Goal: Check status: Check status

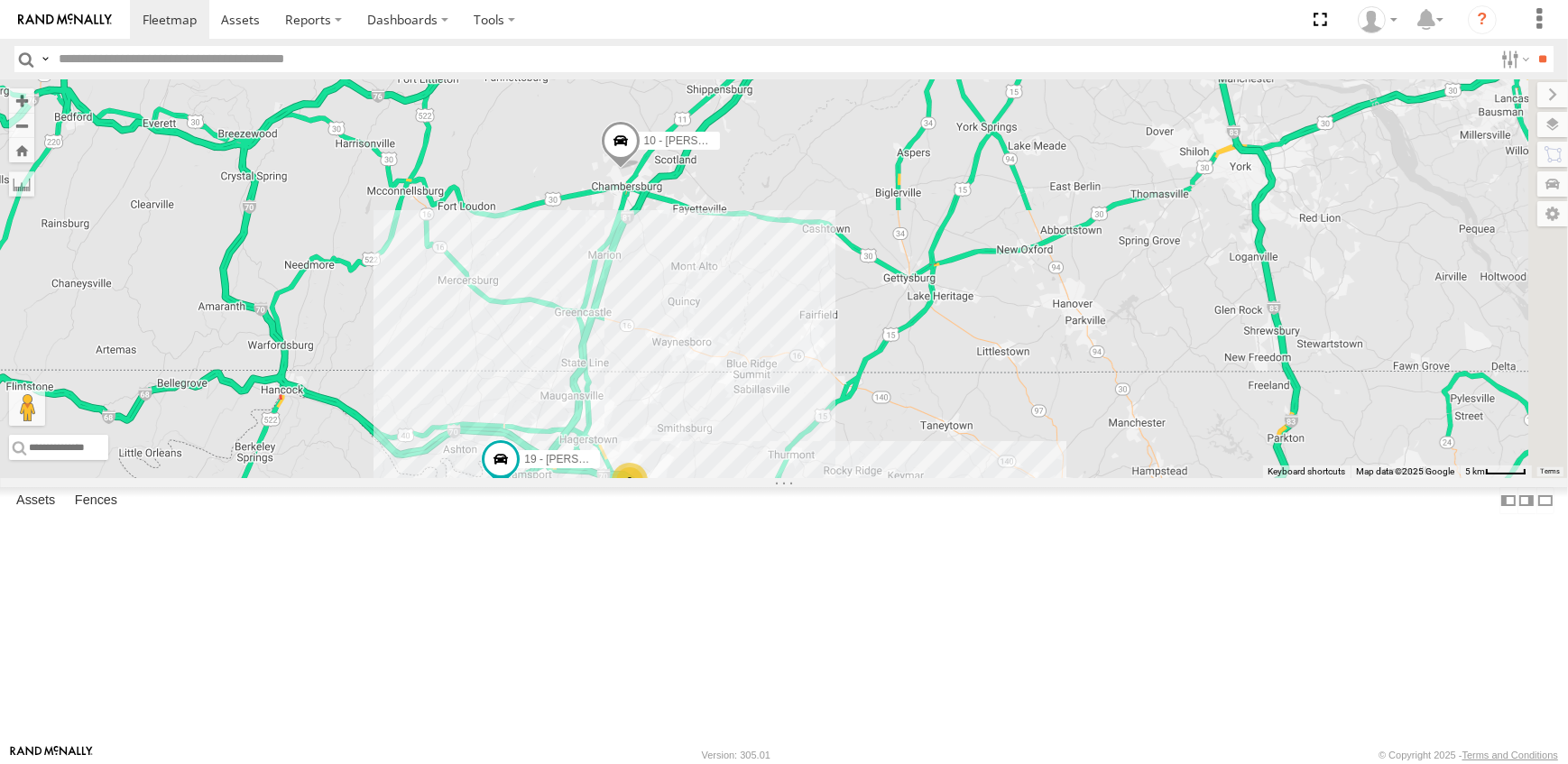
drag, startPoint x: 1245, startPoint y: 365, endPoint x: 1022, endPoint y: 414, distance: 228.3
click at [1022, 414] on div "19 - [PERSON_NAME] 9 10 - [PERSON_NAME]" at bounding box center [784, 278] width 1568 height 398
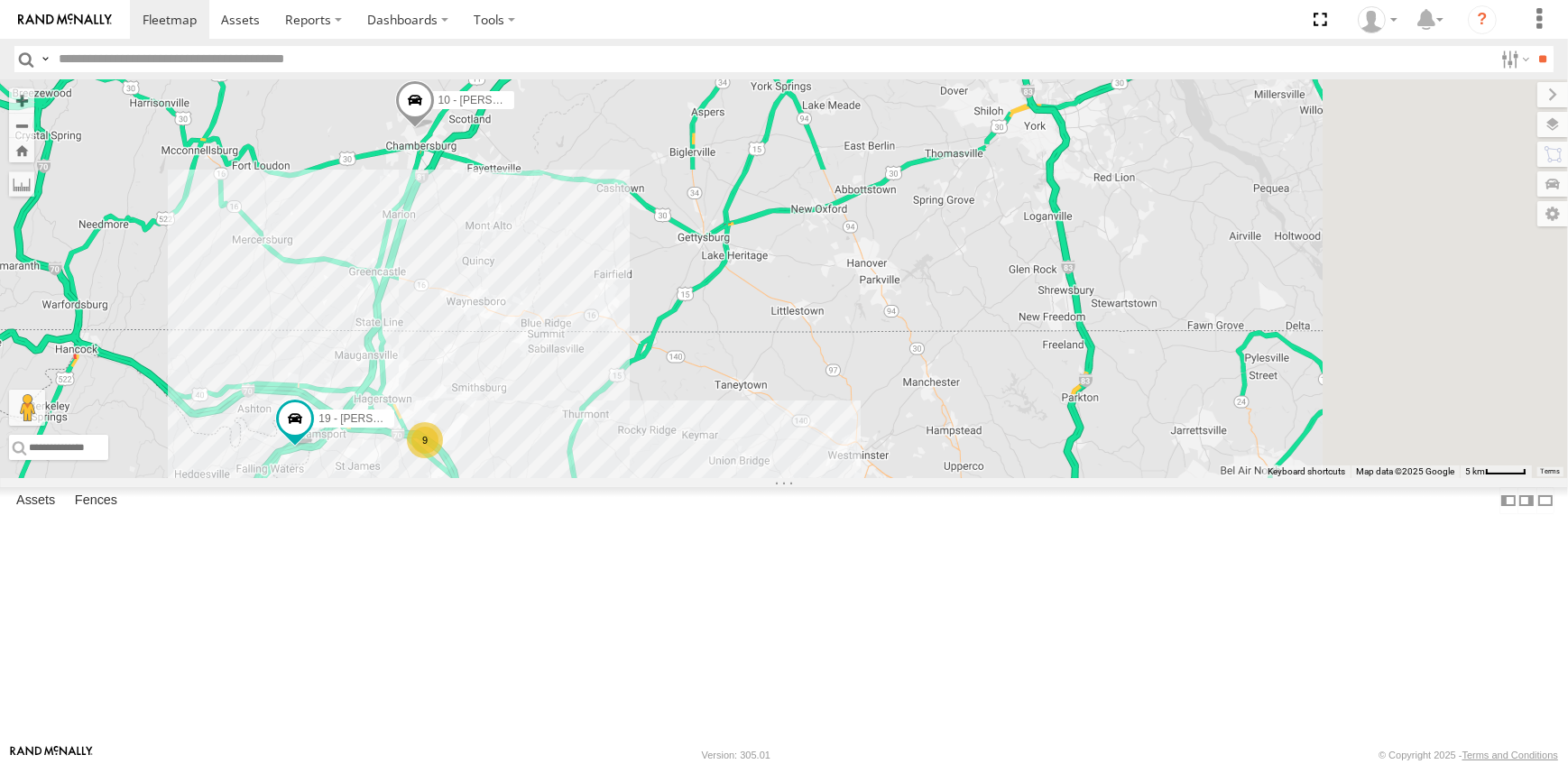
drag, startPoint x: 1347, startPoint y: 538, endPoint x: 1114, endPoint y: 493, distance: 237.3
click at [1114, 478] on div "19 - [PERSON_NAME] 9 10 - [PERSON_NAME]" at bounding box center [784, 278] width 1568 height 398
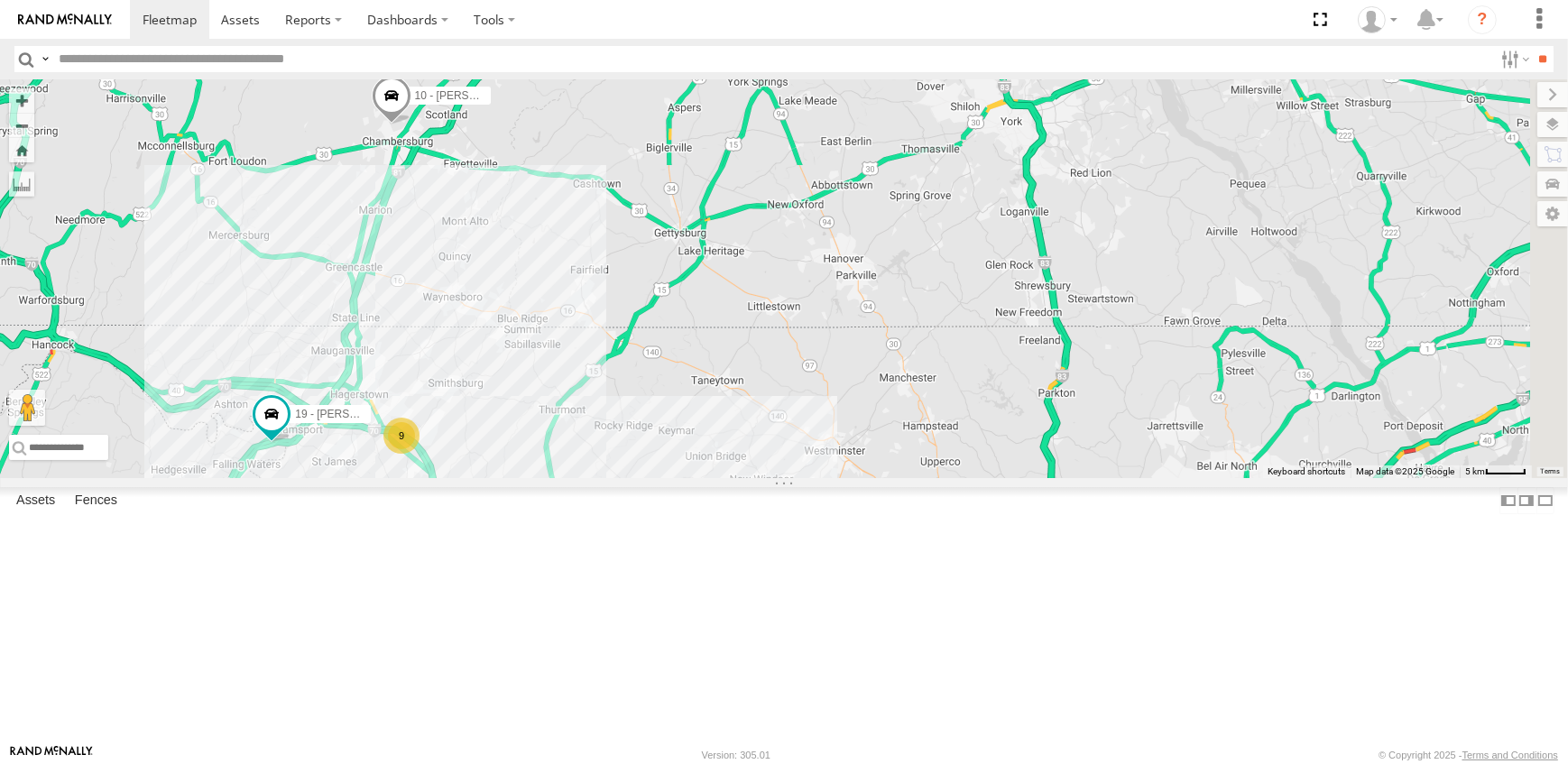
click at [0, 0] on span at bounding box center [0, 0] width 0 height 0
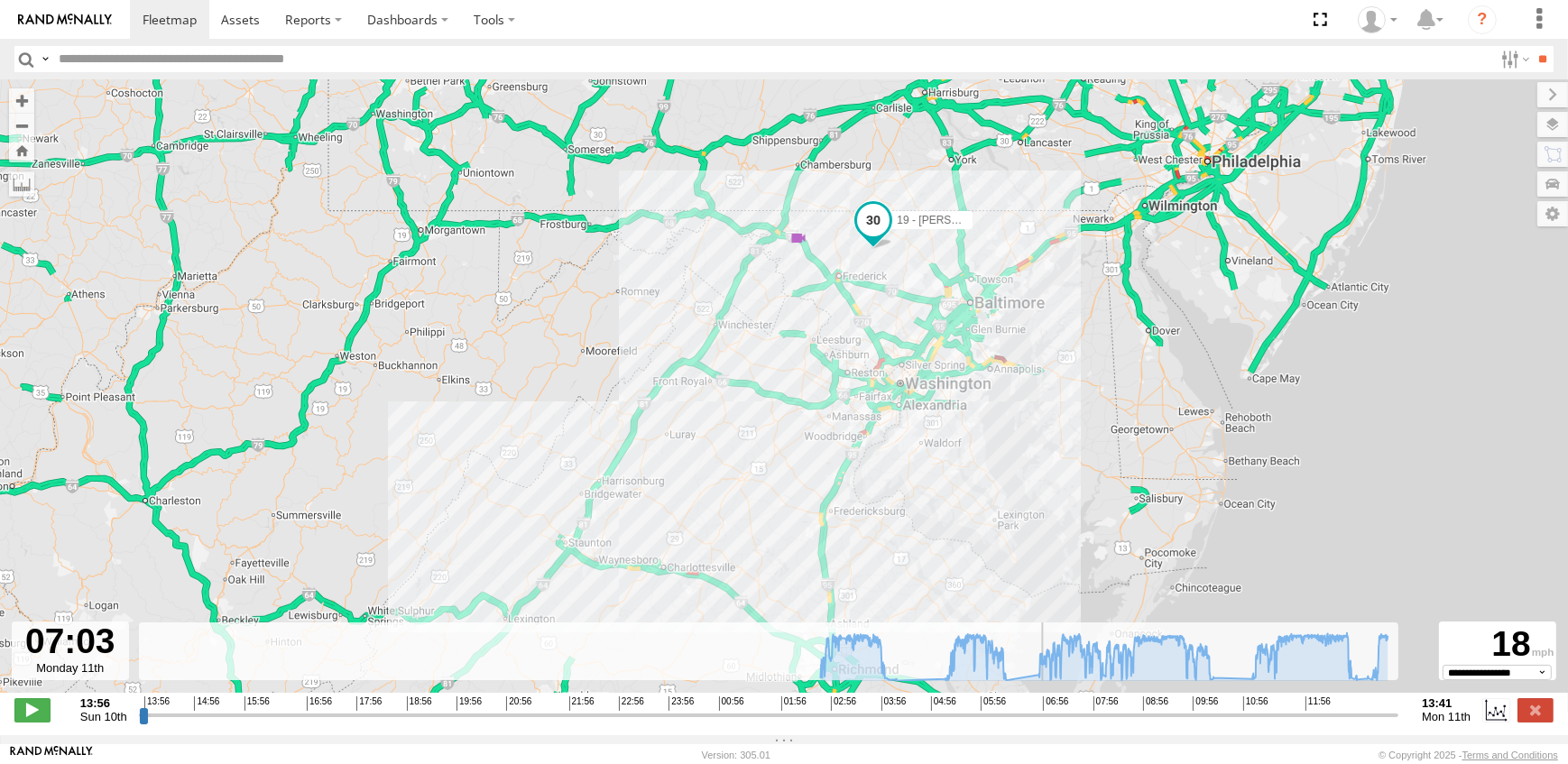
drag, startPoint x: 141, startPoint y: 723, endPoint x: 1044, endPoint y: 784, distance: 905.1
click at [1044, 723] on input "range" at bounding box center [769, 714] width 1260 height 17
drag, startPoint x: 1044, startPoint y: 729, endPoint x: 895, endPoint y: 758, distance: 151.8
type input "**********"
click at [895, 723] on input "range" at bounding box center [769, 714] width 1260 height 17
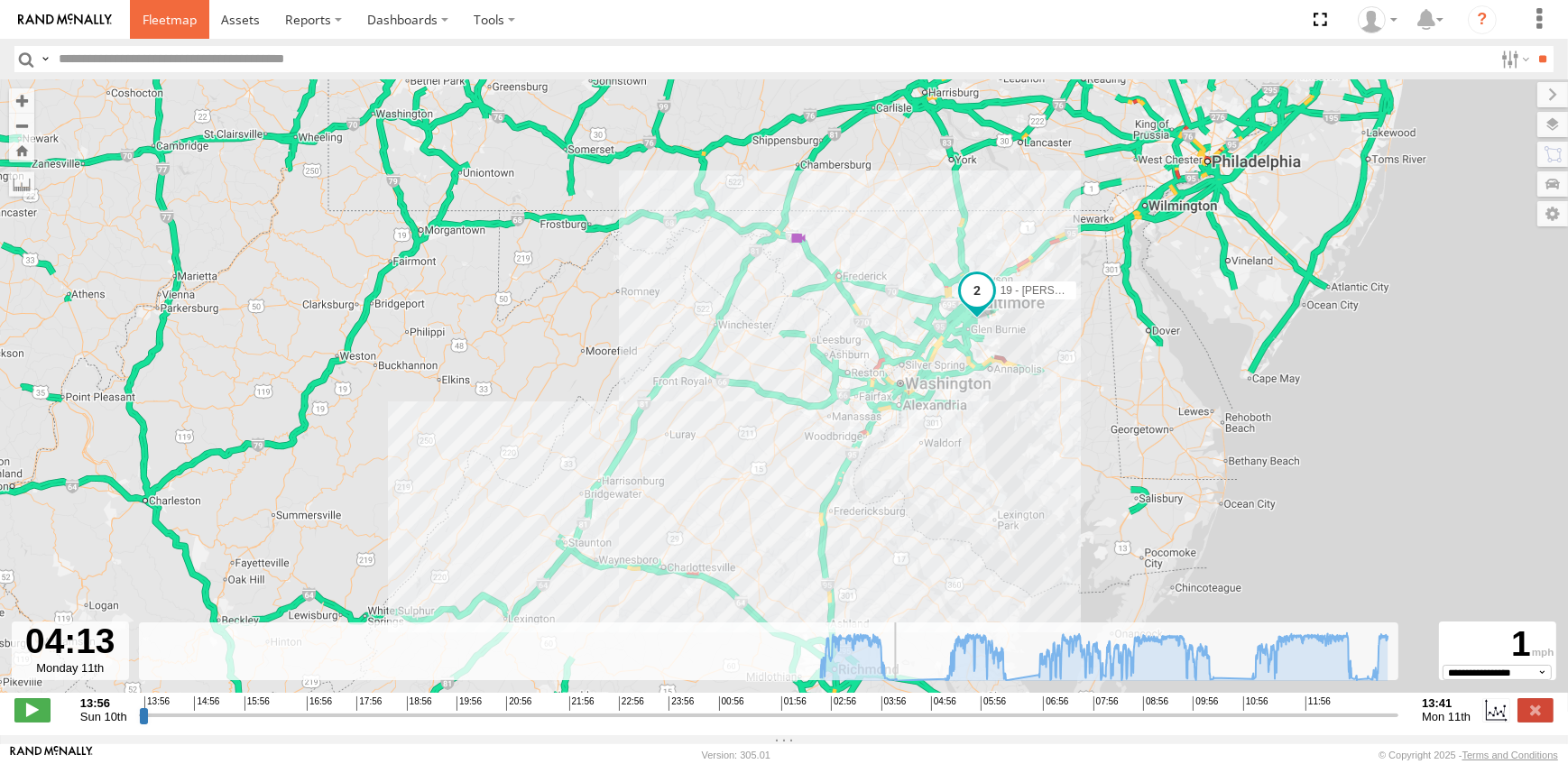
click at [162, 26] on span at bounding box center [169, 19] width 54 height 17
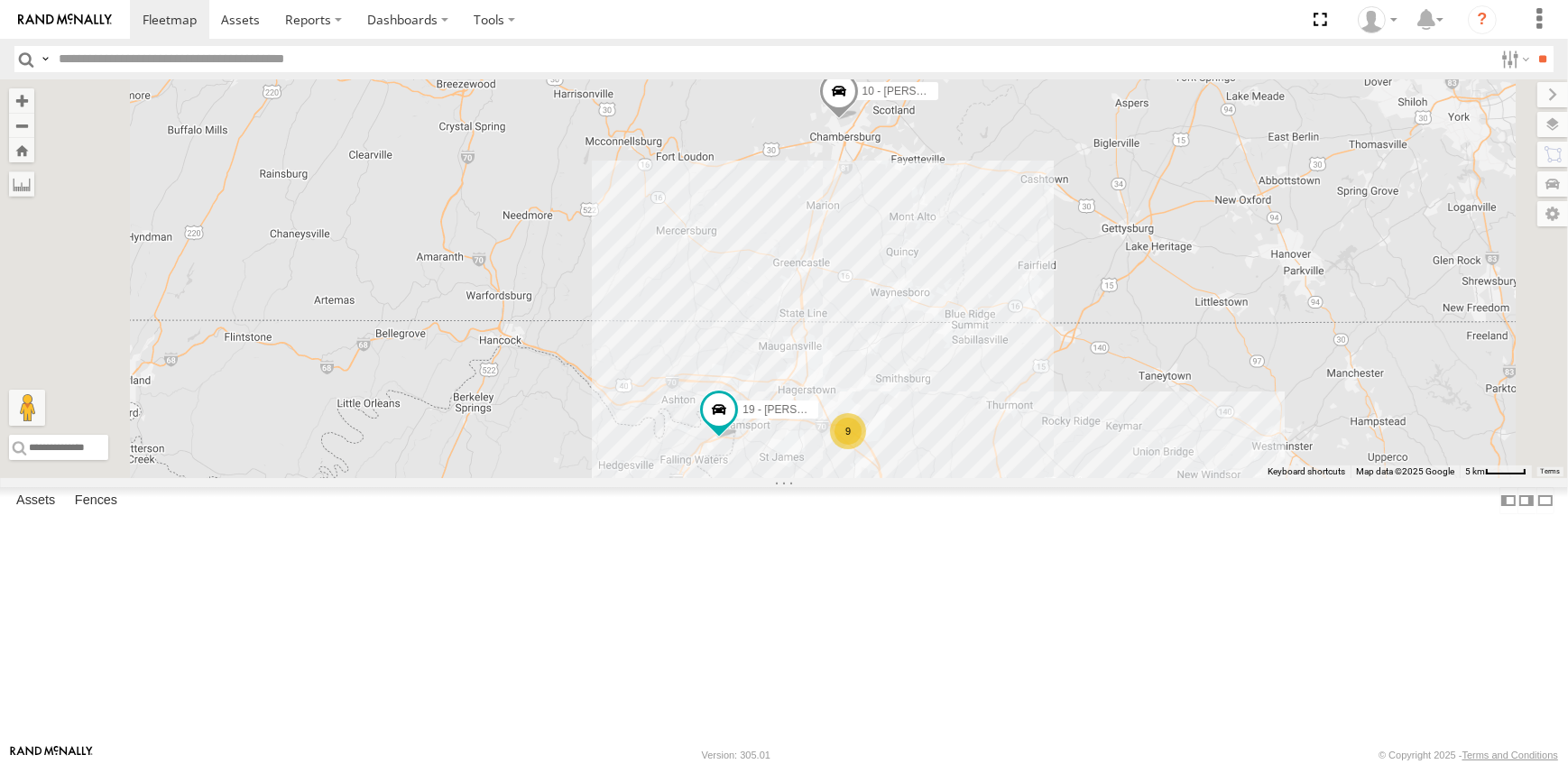
click at [0, 0] on span at bounding box center [0, 0] width 0 height 0
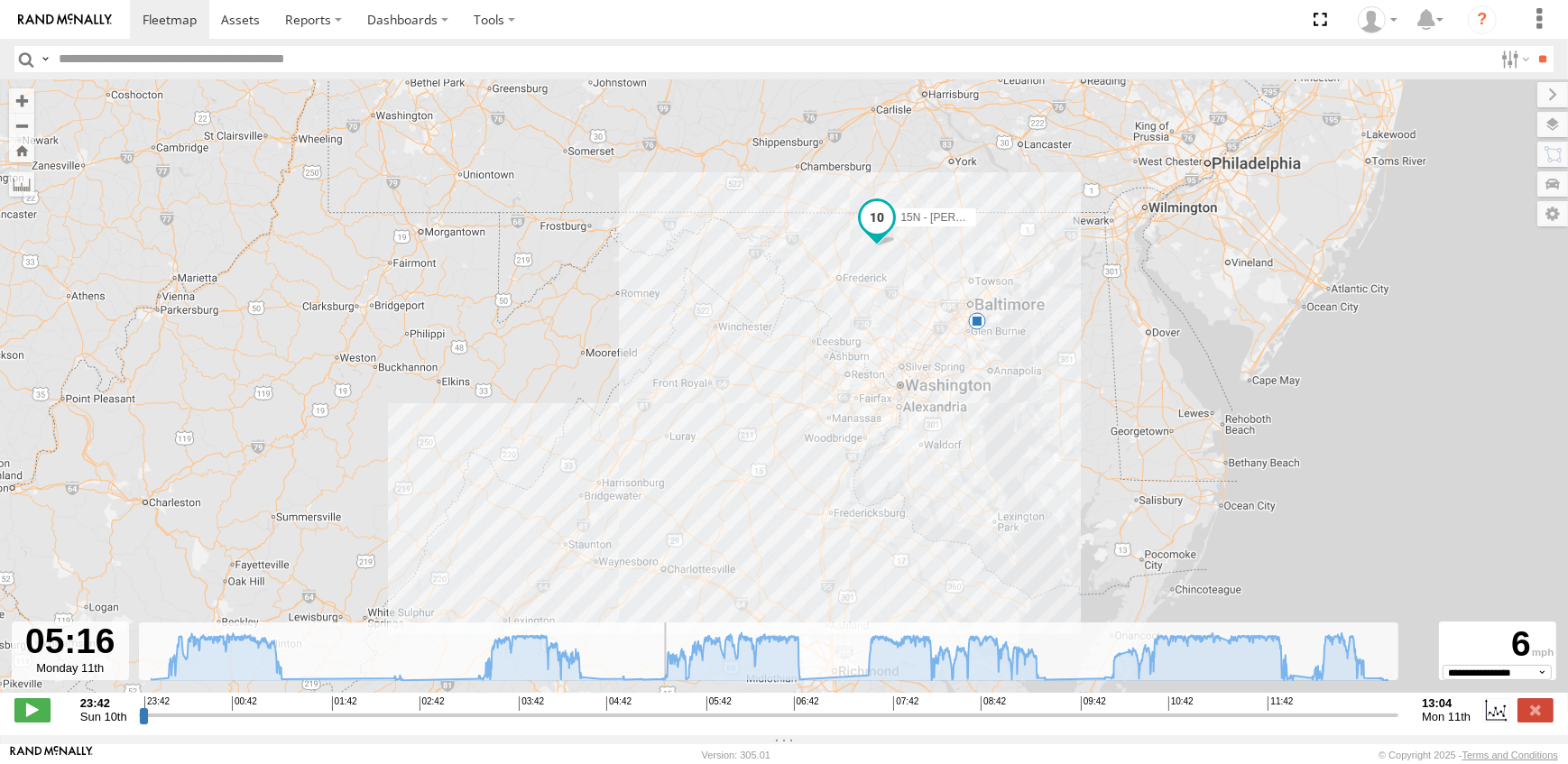
drag, startPoint x: 140, startPoint y: 726, endPoint x: 663, endPoint y: 753, distance: 523.7
type input "**********"
click at [663, 723] on input "range" at bounding box center [769, 714] width 1260 height 17
click at [166, 16] on span at bounding box center [169, 19] width 54 height 17
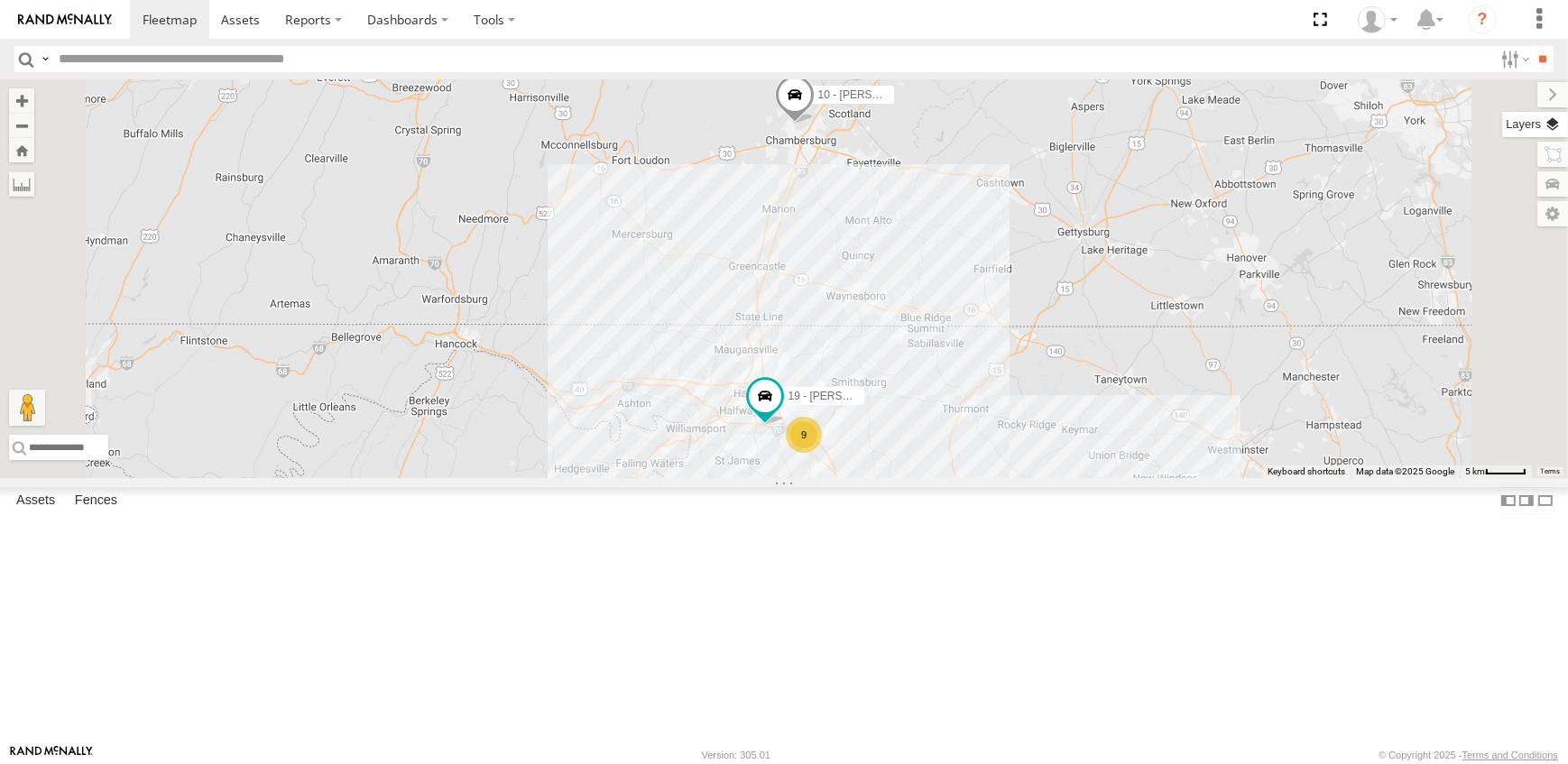
click at [1553, 118] on label at bounding box center [1535, 124] width 66 height 25
click at [0, 0] on span "Overlays" at bounding box center [0, 0] width 0 height 0
click at [0, 0] on span "Traffic" at bounding box center [0, 0] width 0 height 0
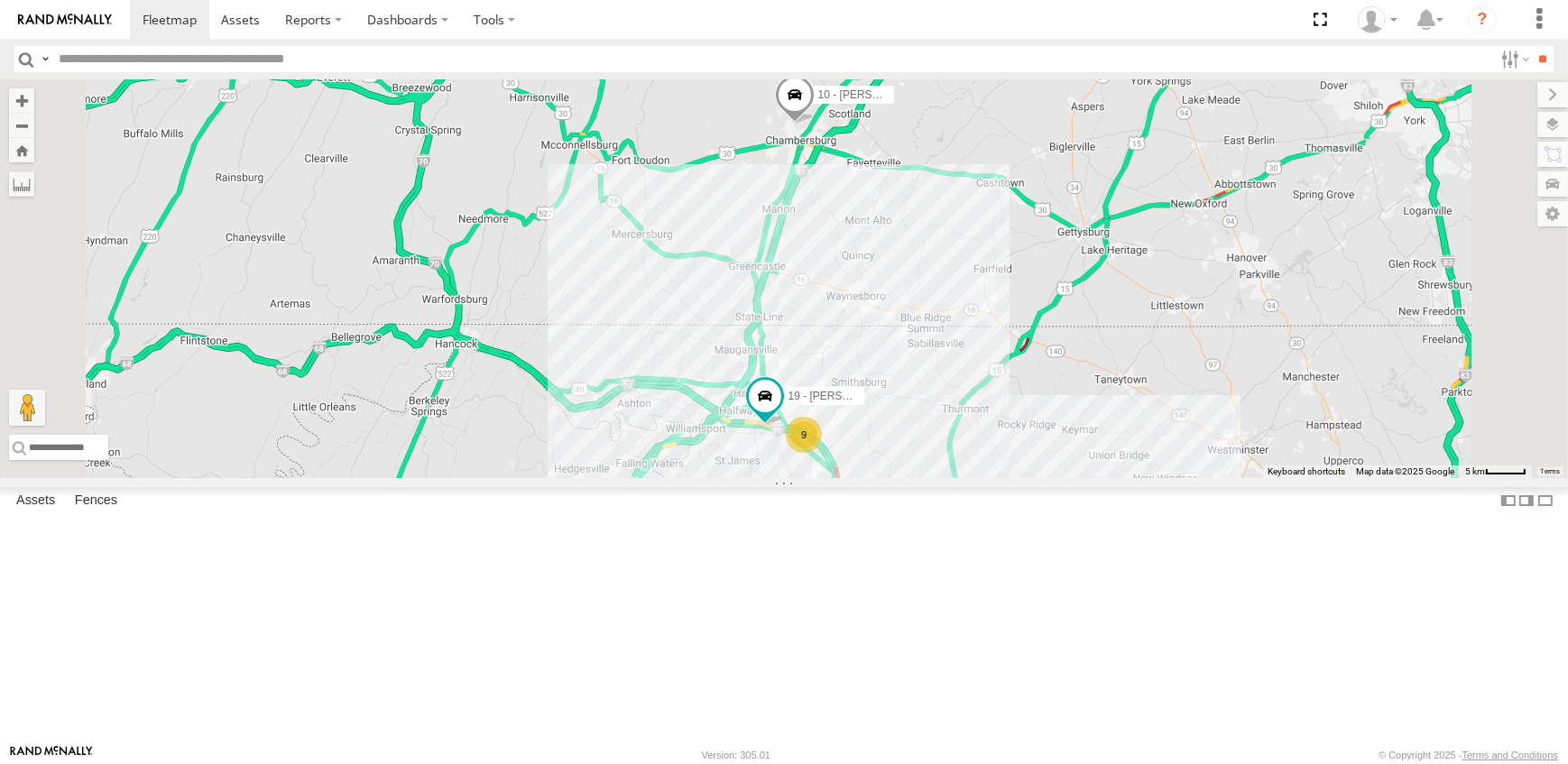
click at [1219, 212] on div "19 - [PERSON_NAME] 9 10 - [PERSON_NAME]" at bounding box center [784, 278] width 1568 height 398
click at [1507, 92] on label at bounding box center [1537, 94] width 61 height 25
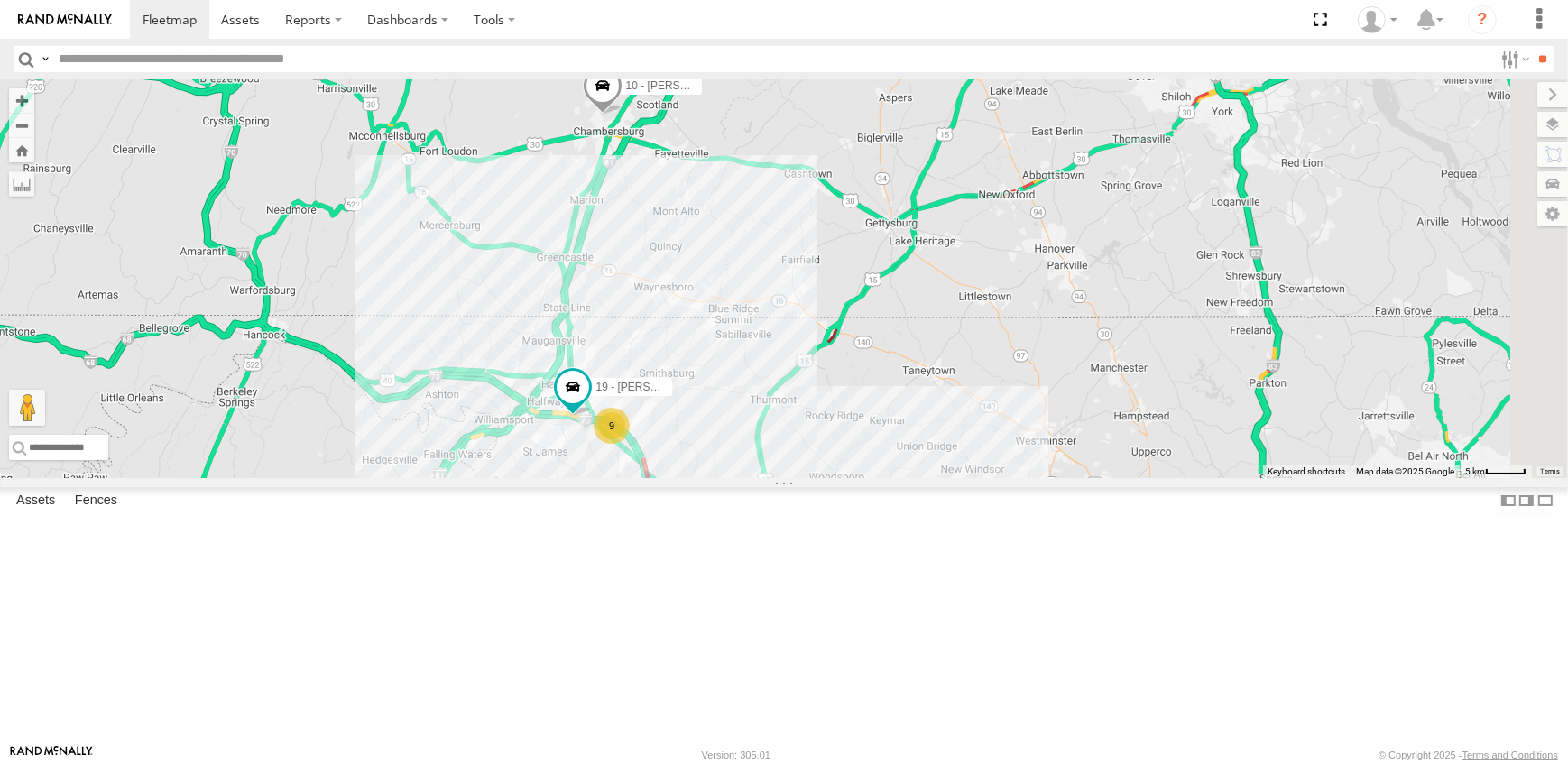
drag, startPoint x: 1204, startPoint y: 595, endPoint x: 1011, endPoint y: 586, distance: 193.2
click at [1011, 478] on div "19 - [PERSON_NAME] 9 10 - [PERSON_NAME]" at bounding box center [784, 278] width 1568 height 398
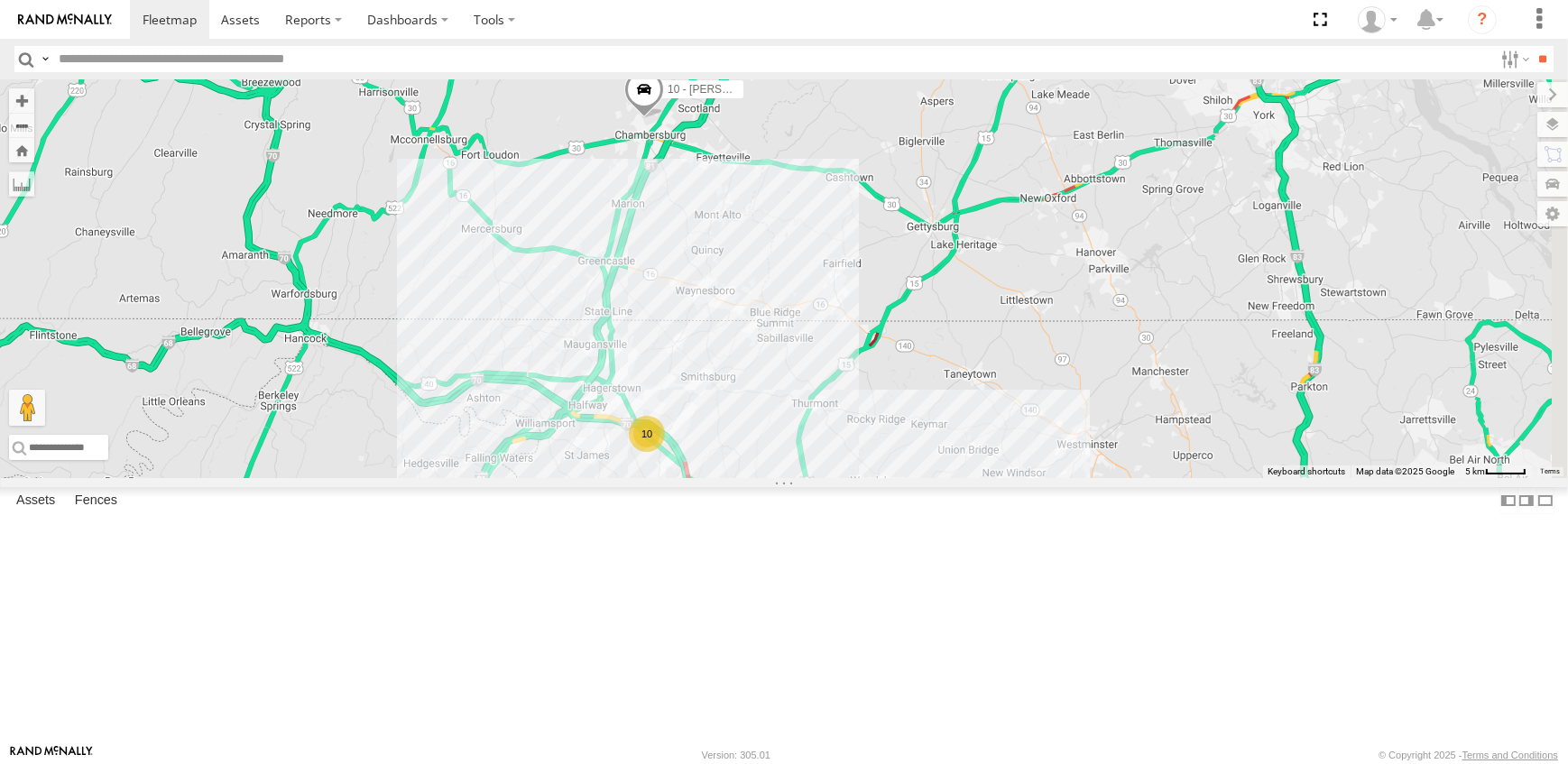
drag, startPoint x: 1308, startPoint y: 517, endPoint x: 1170, endPoint y: 516, distance: 138.0
click at [1170, 478] on div "10 10 - JERRY" at bounding box center [784, 278] width 1568 height 398
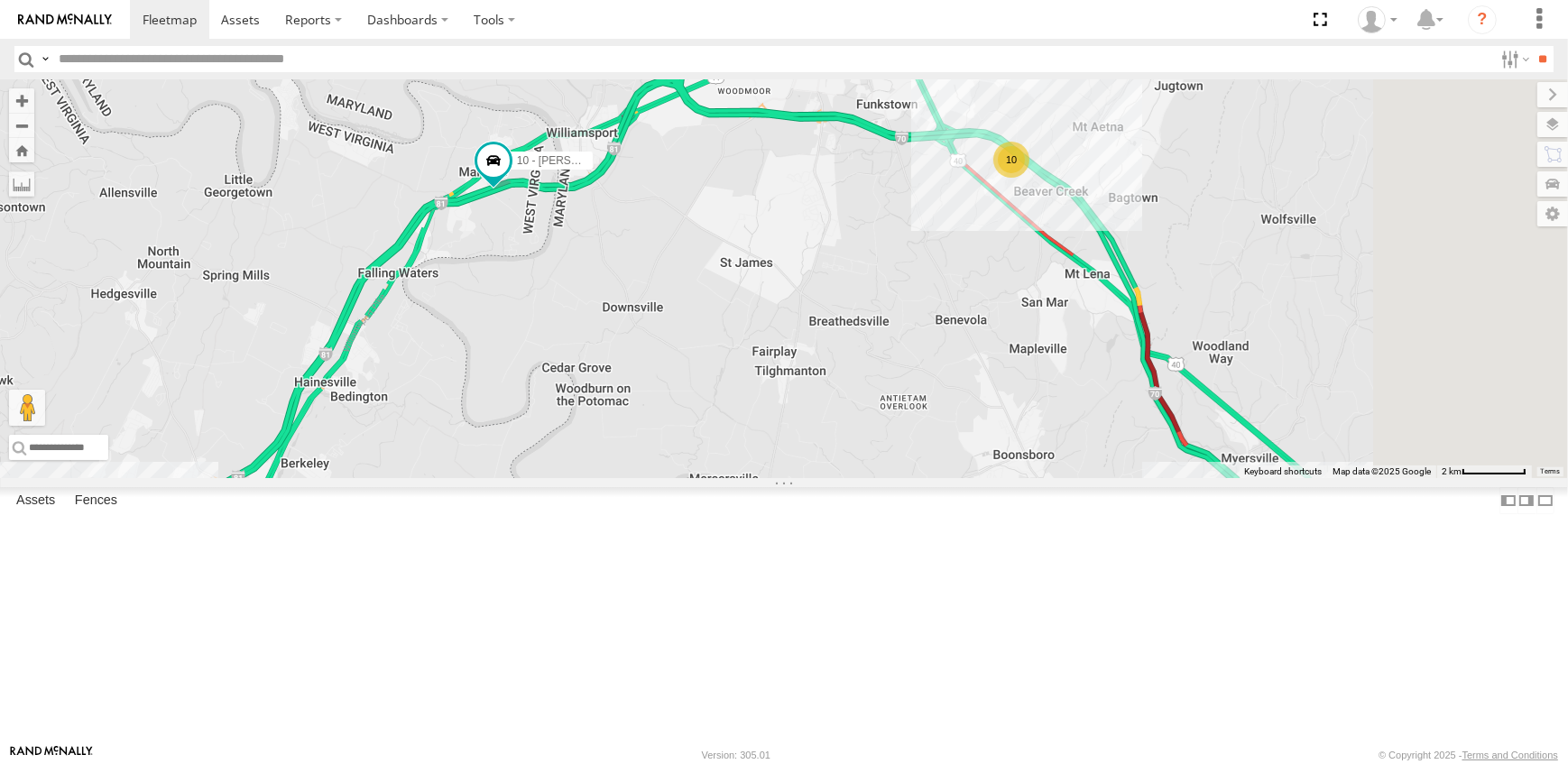
drag, startPoint x: 1335, startPoint y: 401, endPoint x: 1176, endPoint y: 443, distance: 164.5
click at [1176, 443] on div "10 10 - JERRY" at bounding box center [784, 278] width 1568 height 398
